Goal: Task Accomplishment & Management: Manage account settings

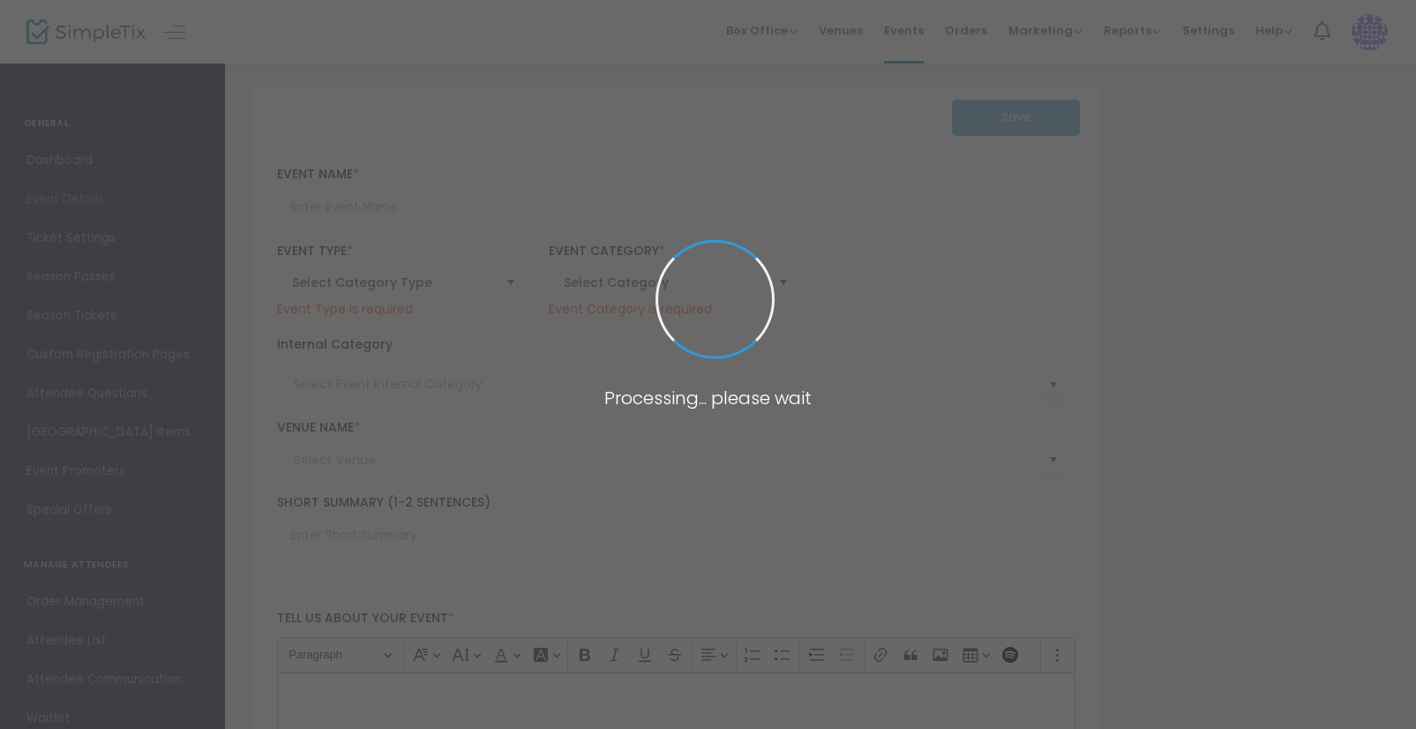
type input "VMM Summer Camp Week 1 - By The Sea Shore"
type textarea "By The Sea Shore - [DATE] - [DATE] The perfect Summer Camp for ages [DEMOGRAPHI…"
type input "5.000 %"
type input "Buy Tickets"
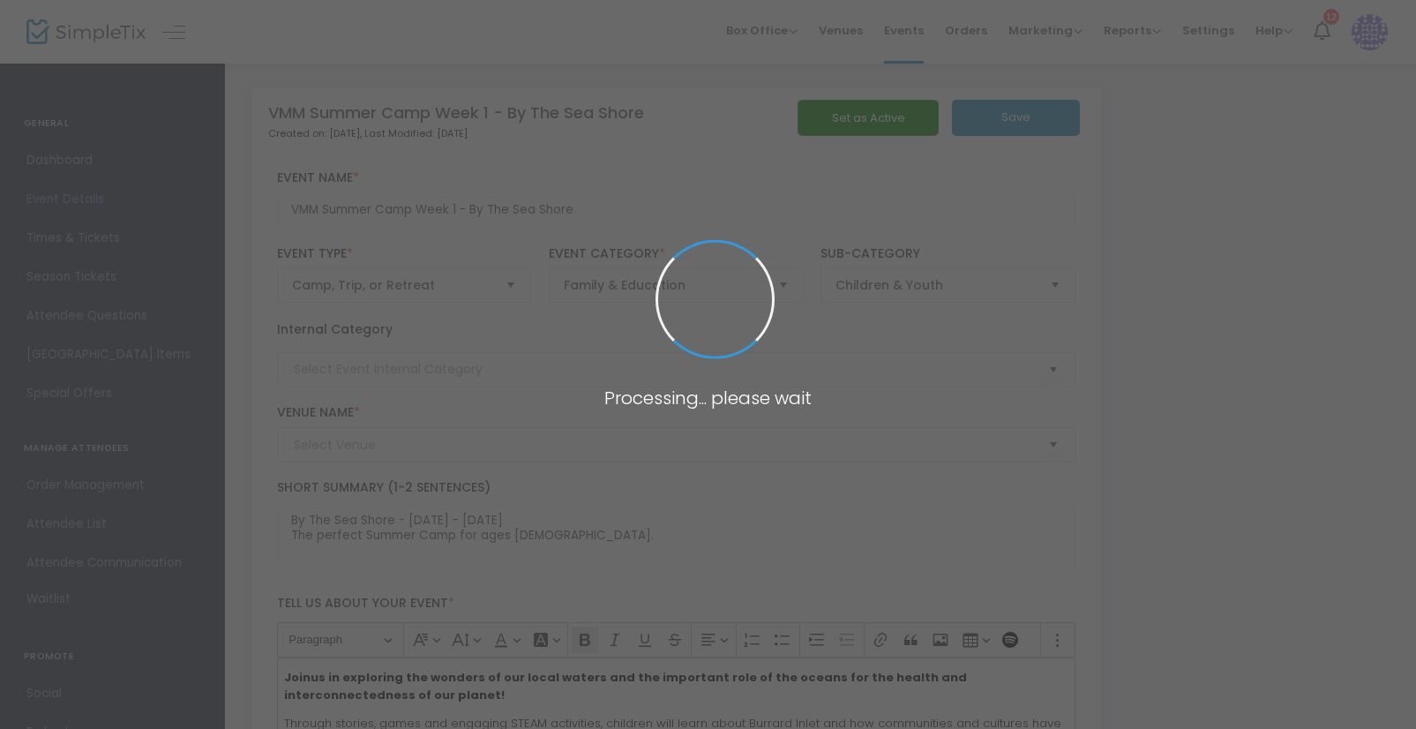
type input "[GEOGRAPHIC_DATA]"
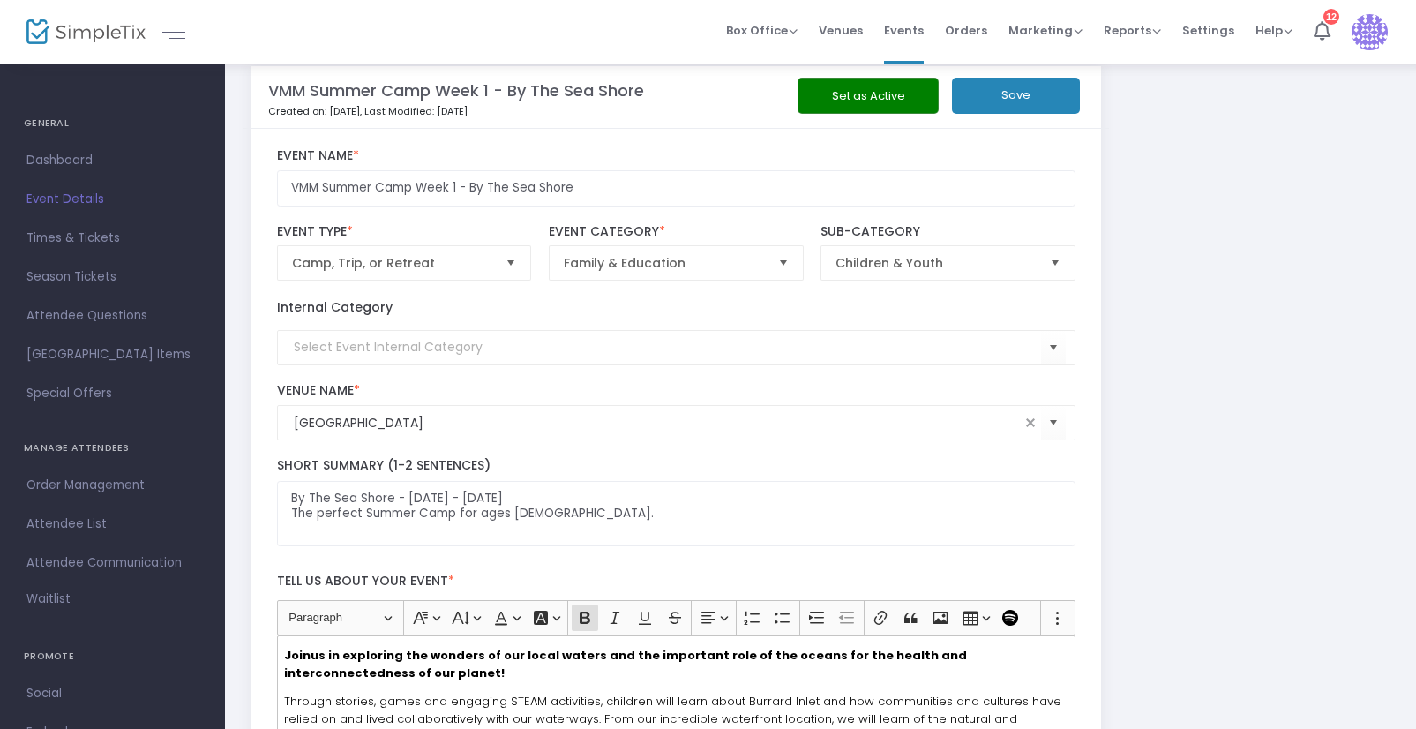
scroll to position [26, 0]
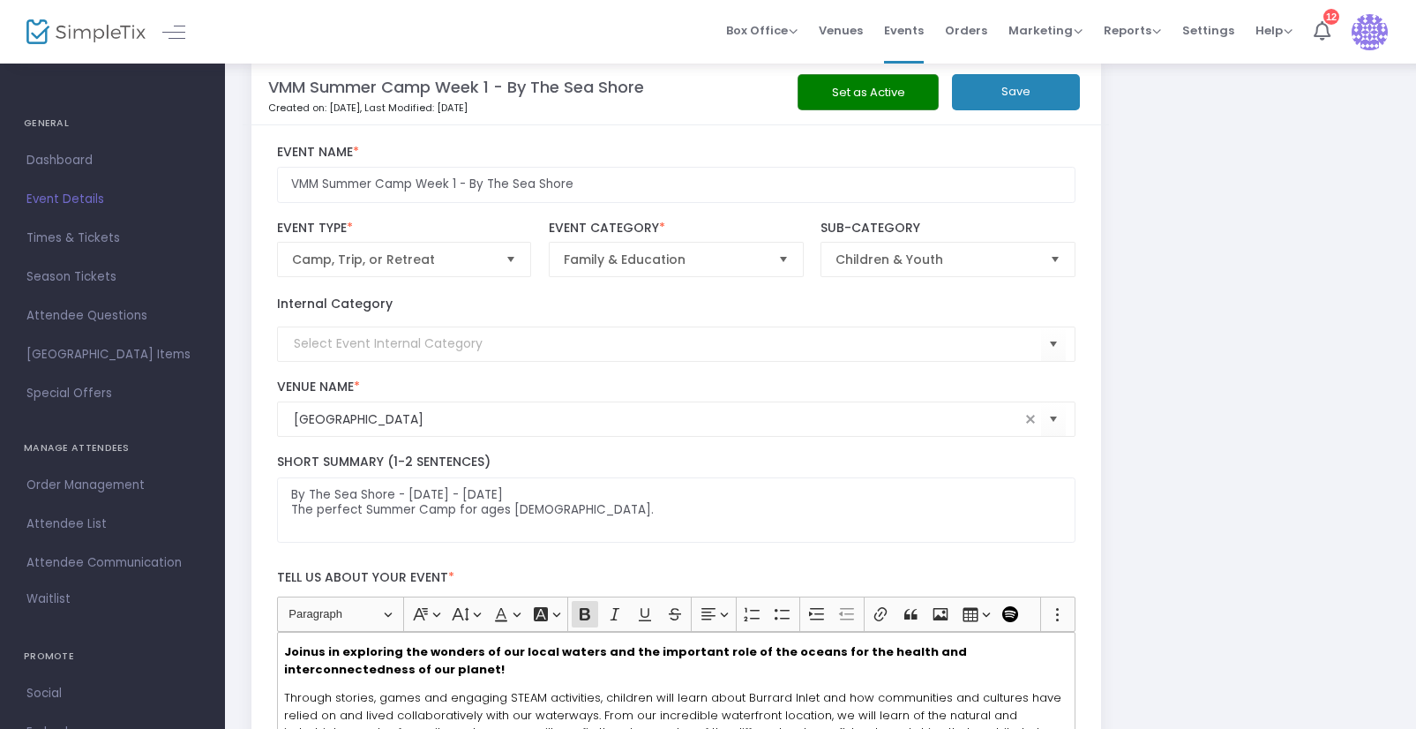
click at [82, 41] on img at bounding box center [85, 32] width 119 height 26
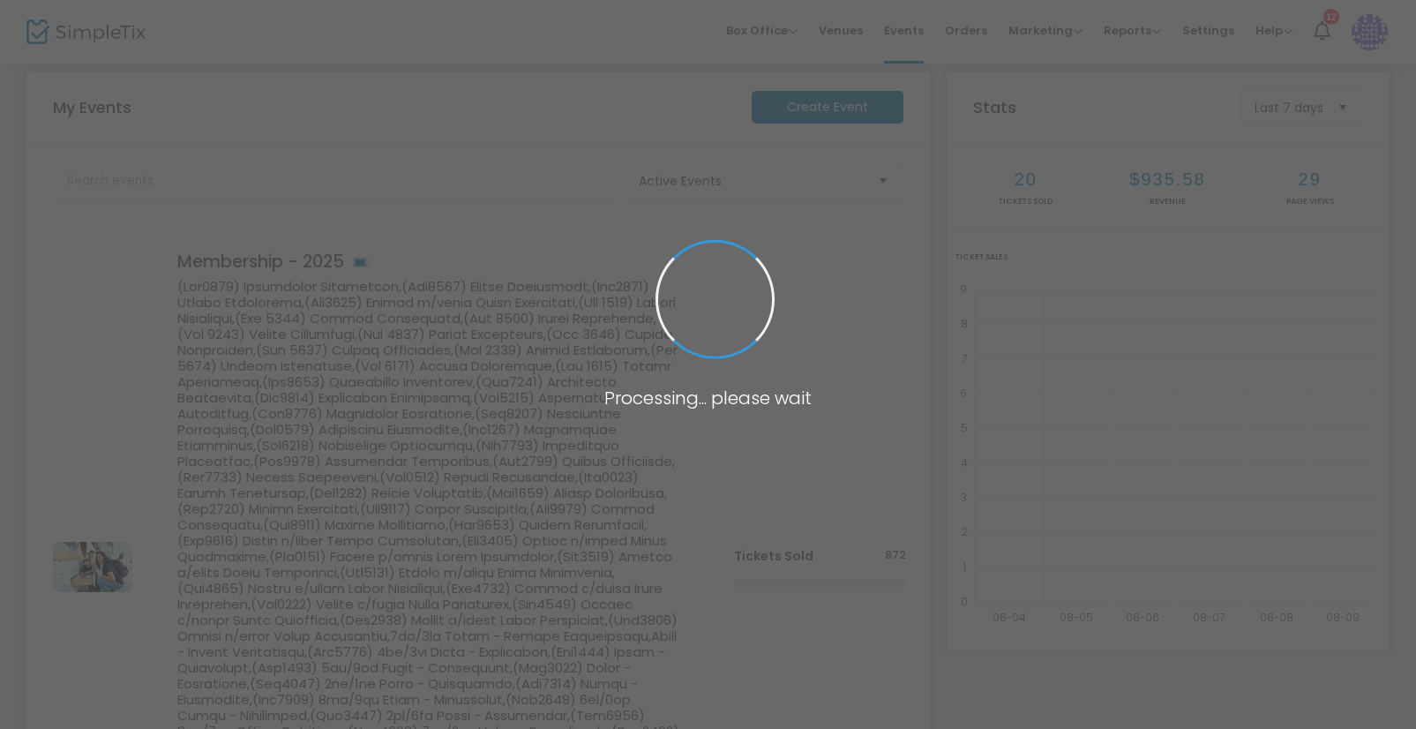
scroll to position [26, 0]
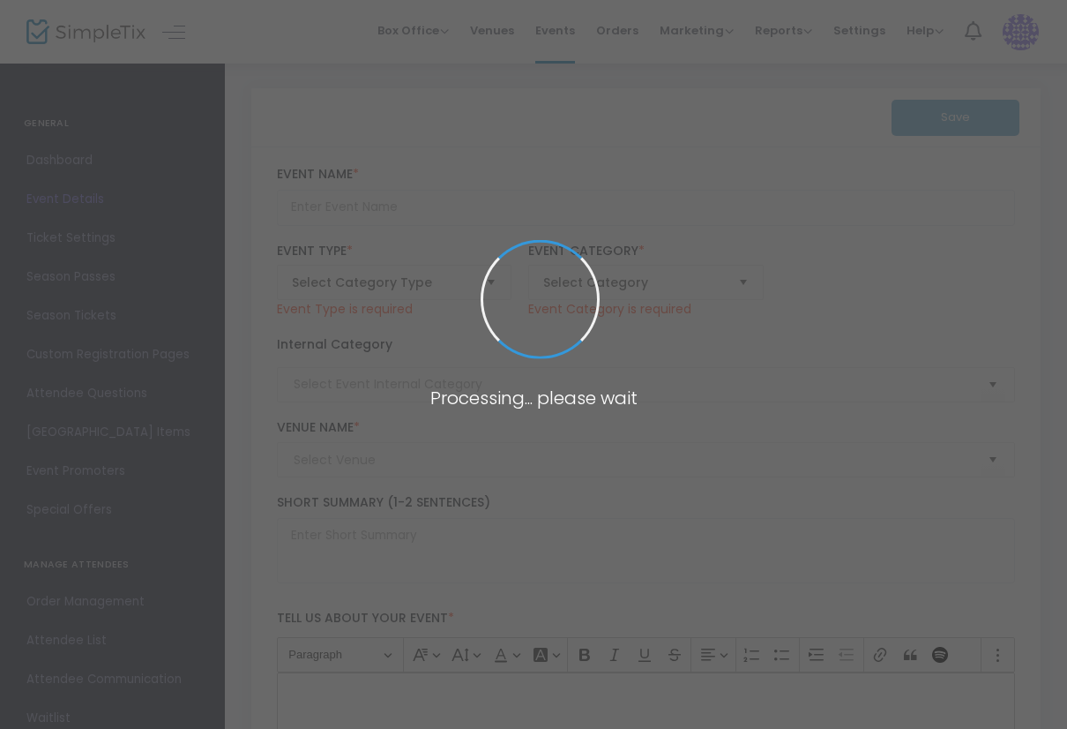
type input "VMM Summer Camp Week 1 - By The Sea Shore"
type textarea "By The Sea Shore - [DATE] - [DATE] The perfect Summer Camp for ages [DEMOGRAPHI…"
type input "5.000 %"
type input "Buy Tickets"
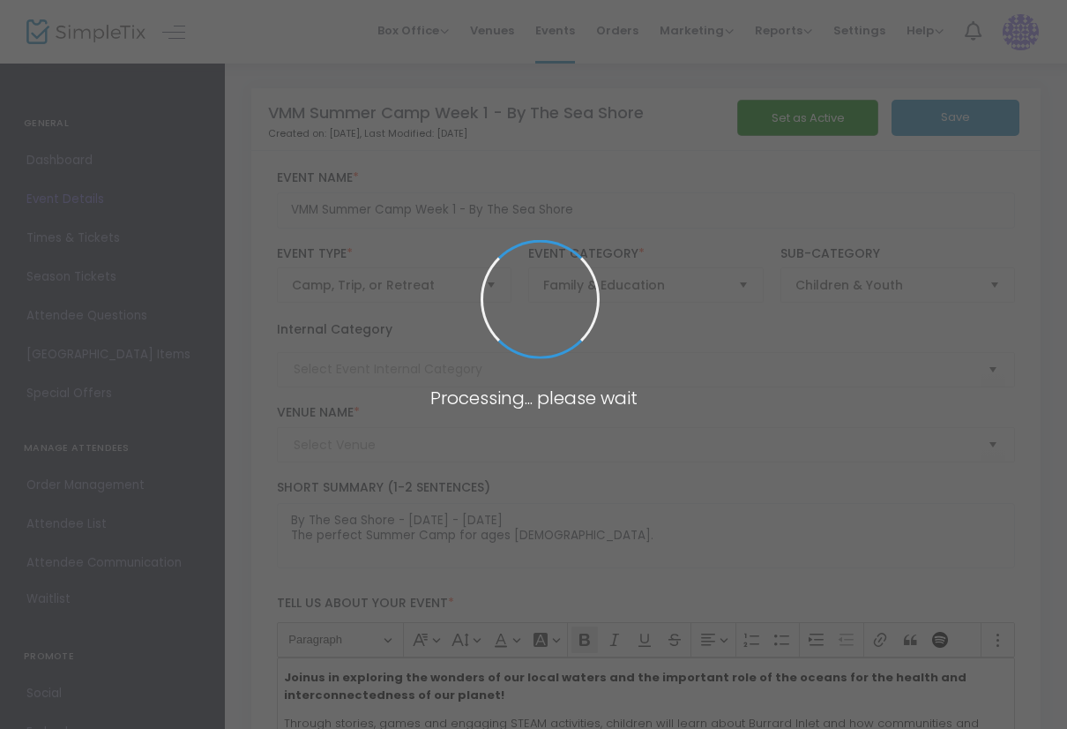
type input "[GEOGRAPHIC_DATA]"
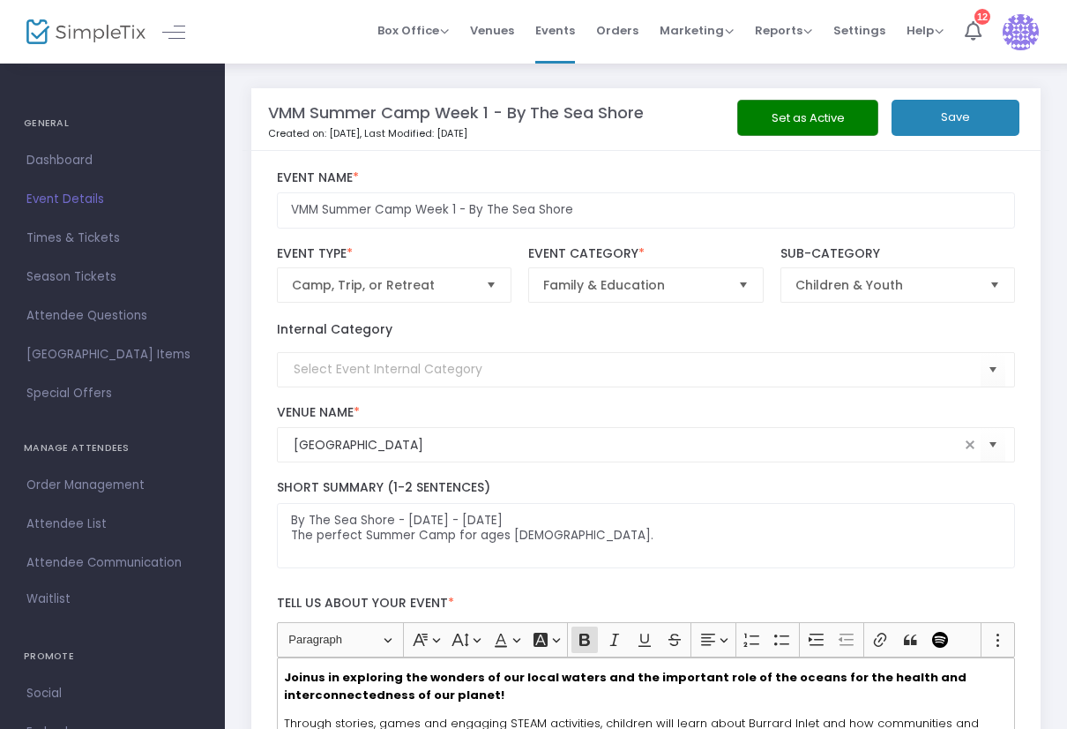
click at [51, 20] on img at bounding box center [85, 32] width 119 height 26
